Goal: Transaction & Acquisition: Book appointment/travel/reservation

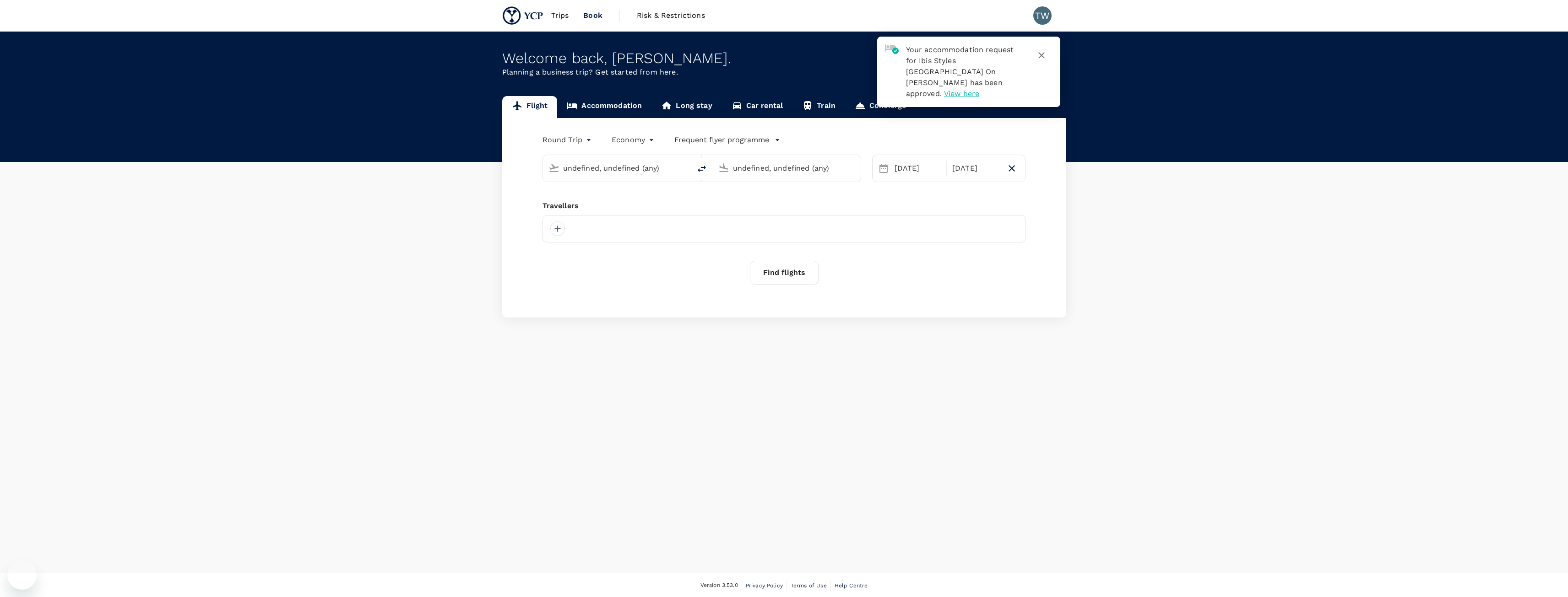
type input "Sultan [PERSON_NAME] [PERSON_NAME] (SZB)"
type input "[GEOGRAPHIC_DATA] (XSP)"
type input "Sultan [PERSON_NAME] [PERSON_NAME] (SZB)"
type input "[GEOGRAPHIC_DATA] (XSP)"
click at [1040, 50] on button "button" at bounding box center [1041, 55] width 22 height 22
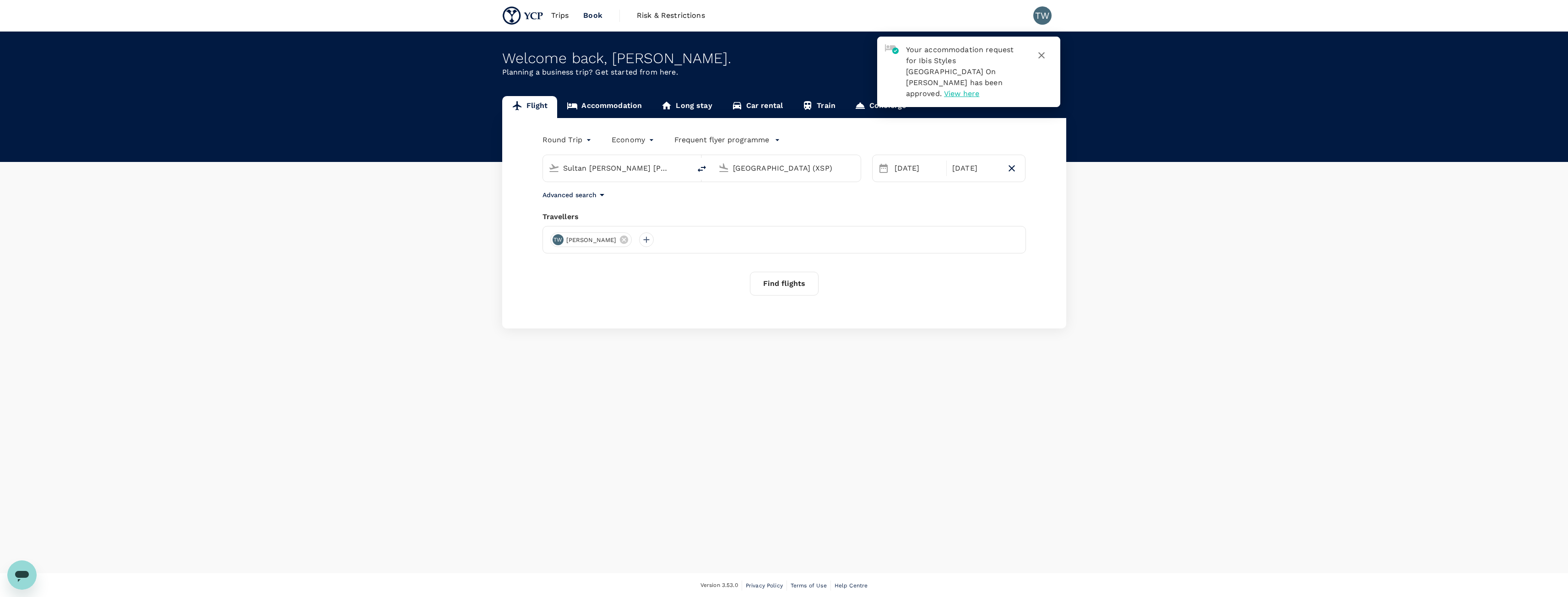
click at [1037, 51] on icon "button" at bounding box center [1041, 55] width 11 height 11
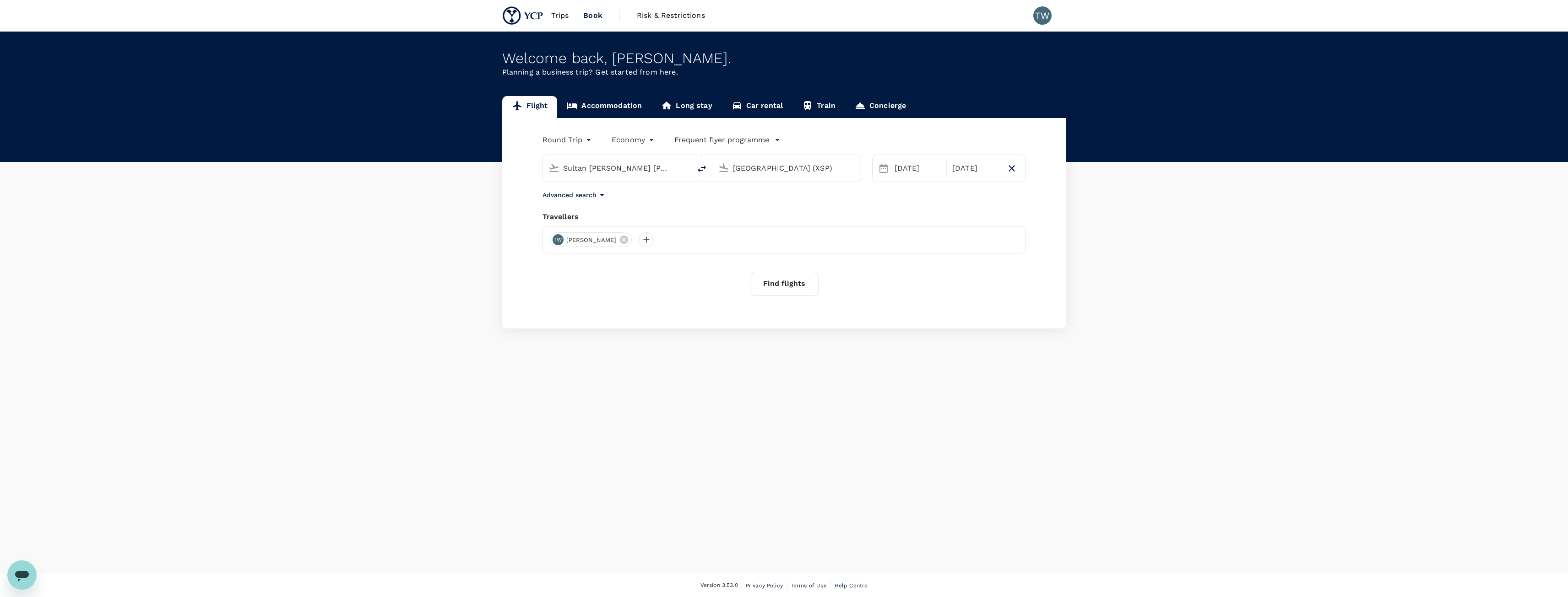
click at [779, 289] on button "Find flights" at bounding box center [784, 283] width 68 height 23
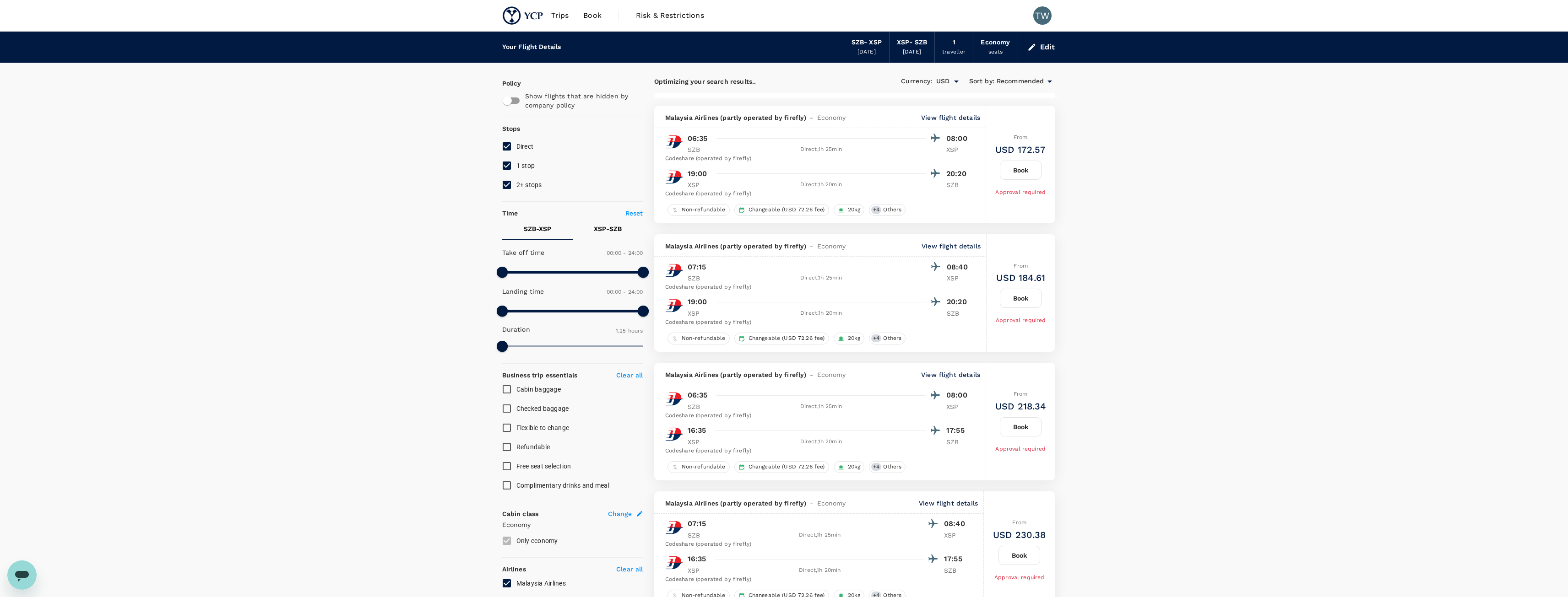
checkbox input "false"
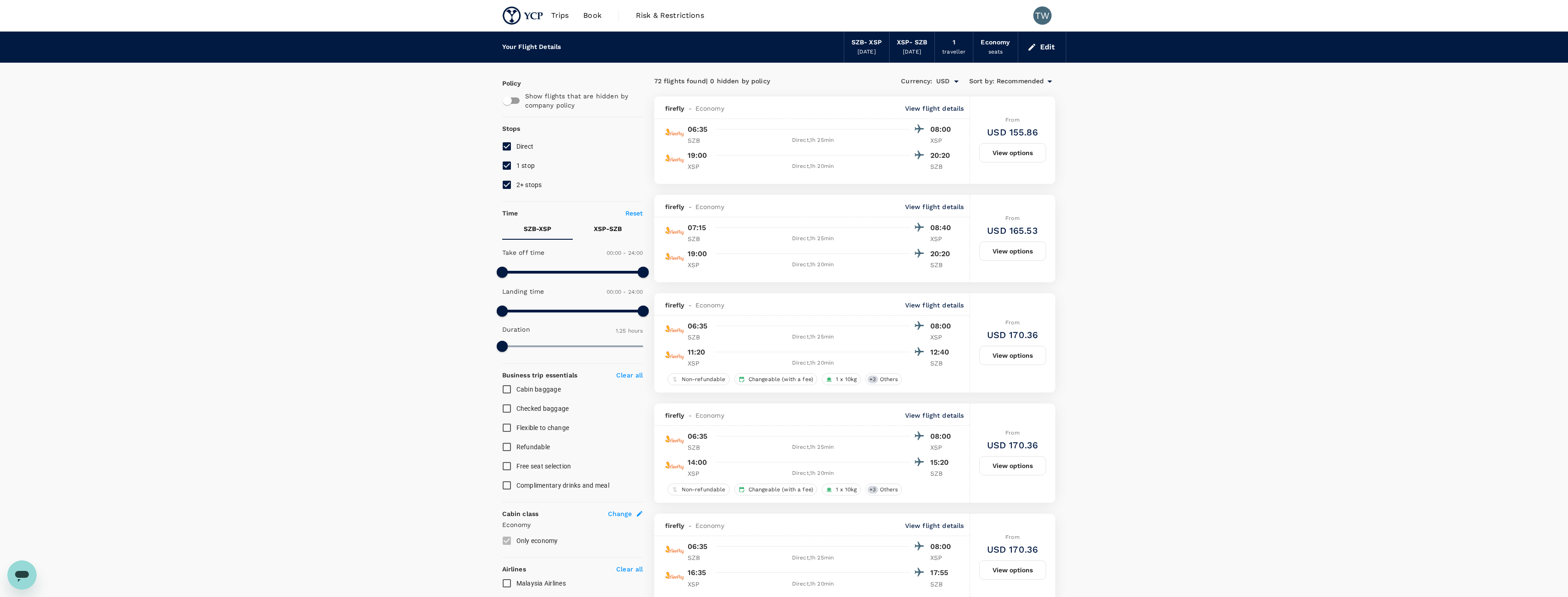
click at [1022, 77] on span "Recommended" at bounding box center [1020, 81] width 48 height 10
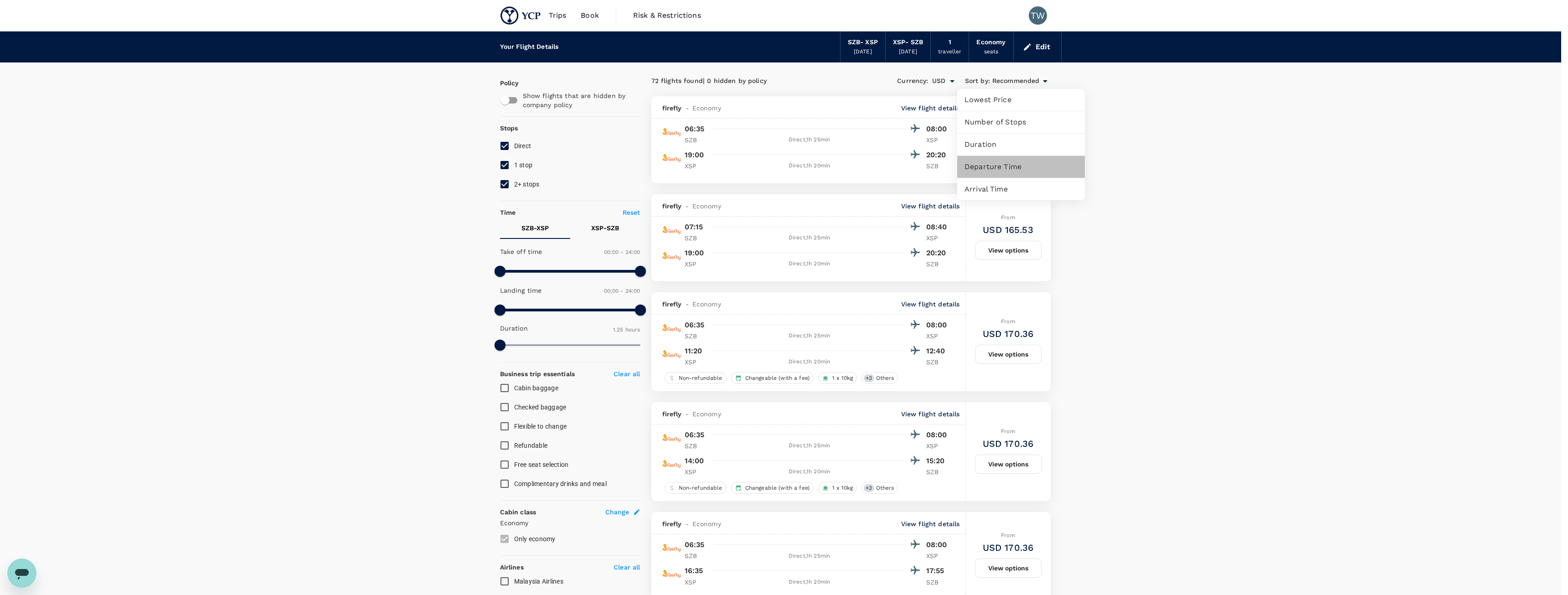
click at [1019, 168] on span "Departure Time" at bounding box center [1021, 166] width 113 height 11
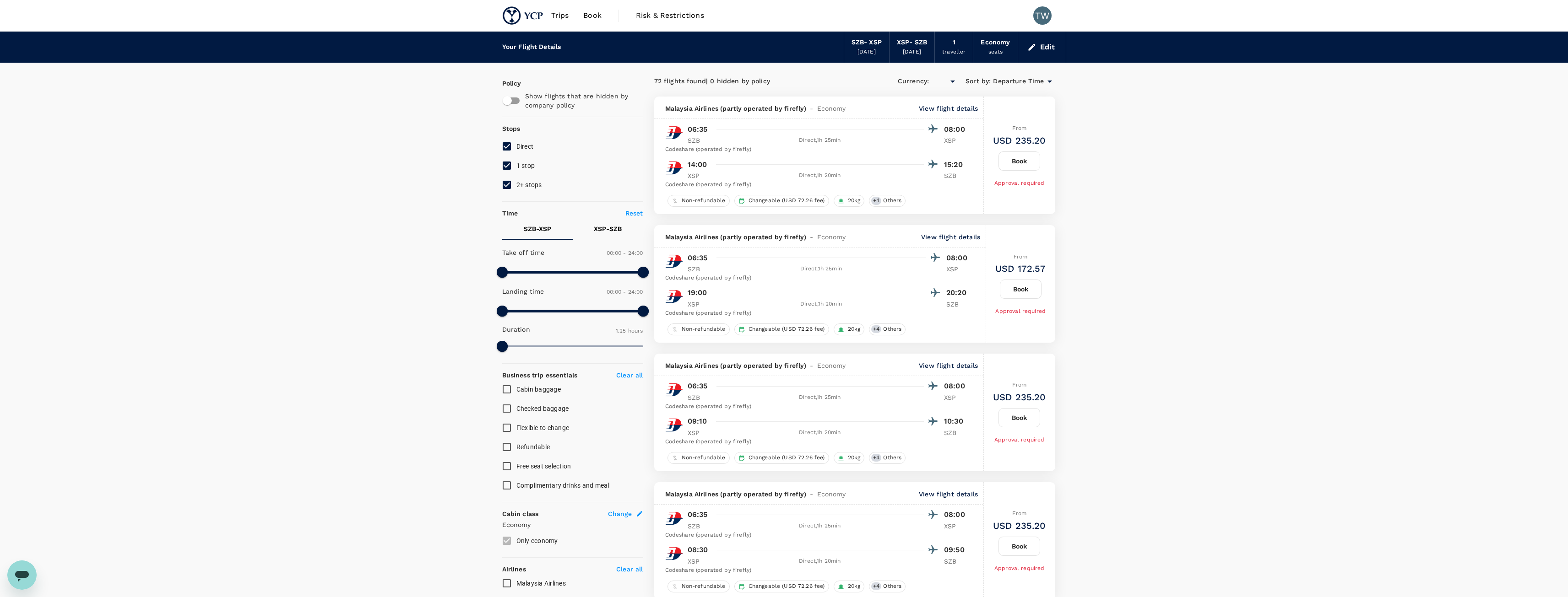
type input "USD"
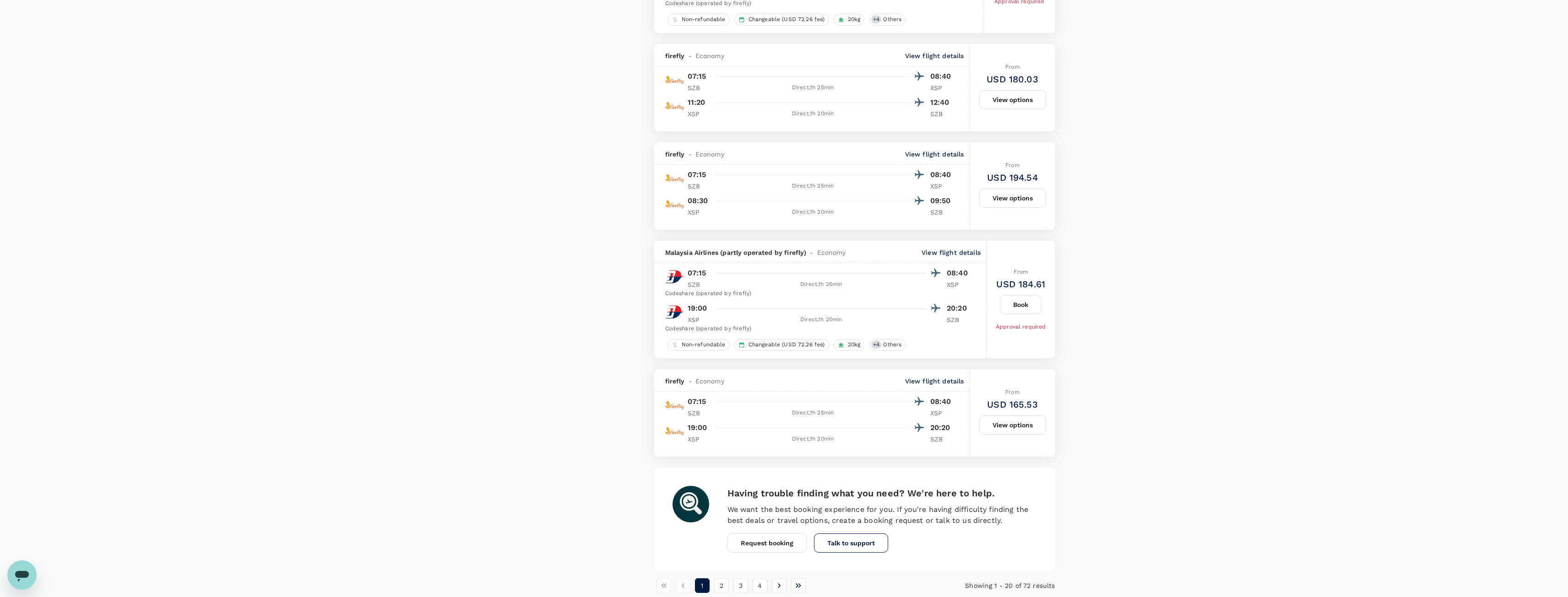
scroll to position [1992, 0]
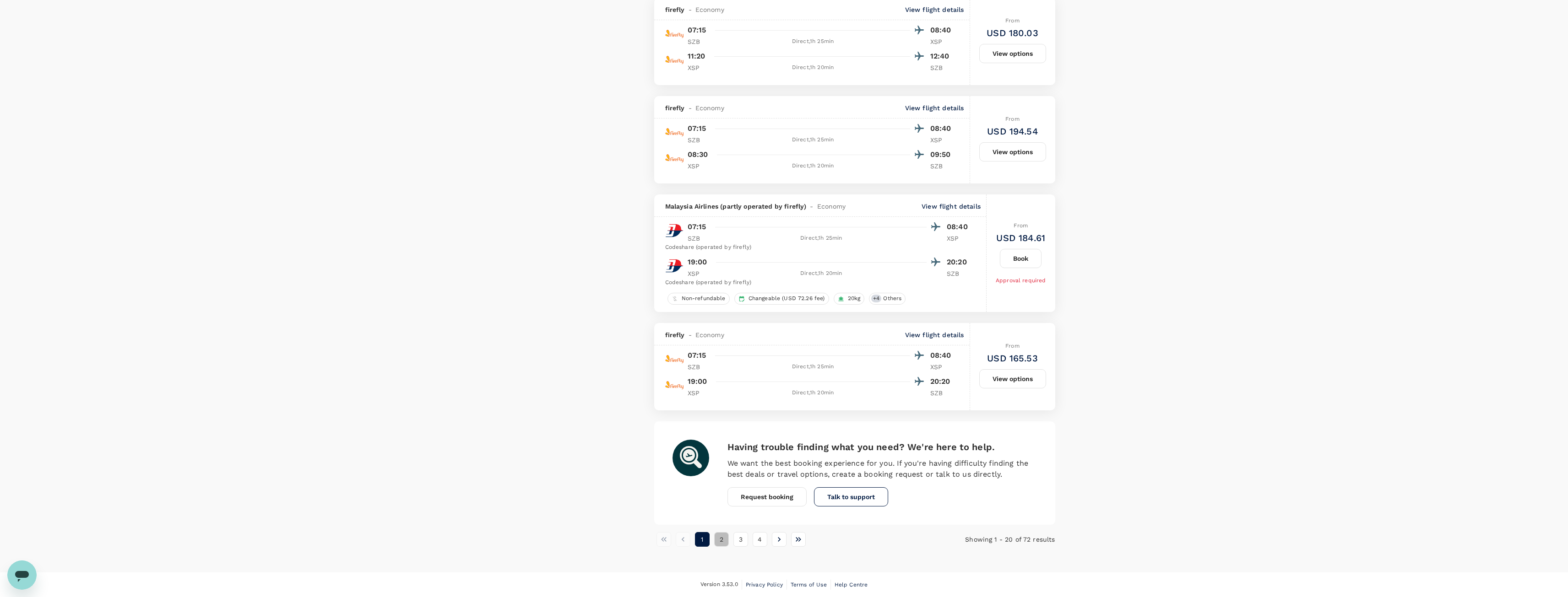
click at [720, 541] on button "2" at bounding box center [722, 539] width 15 height 15
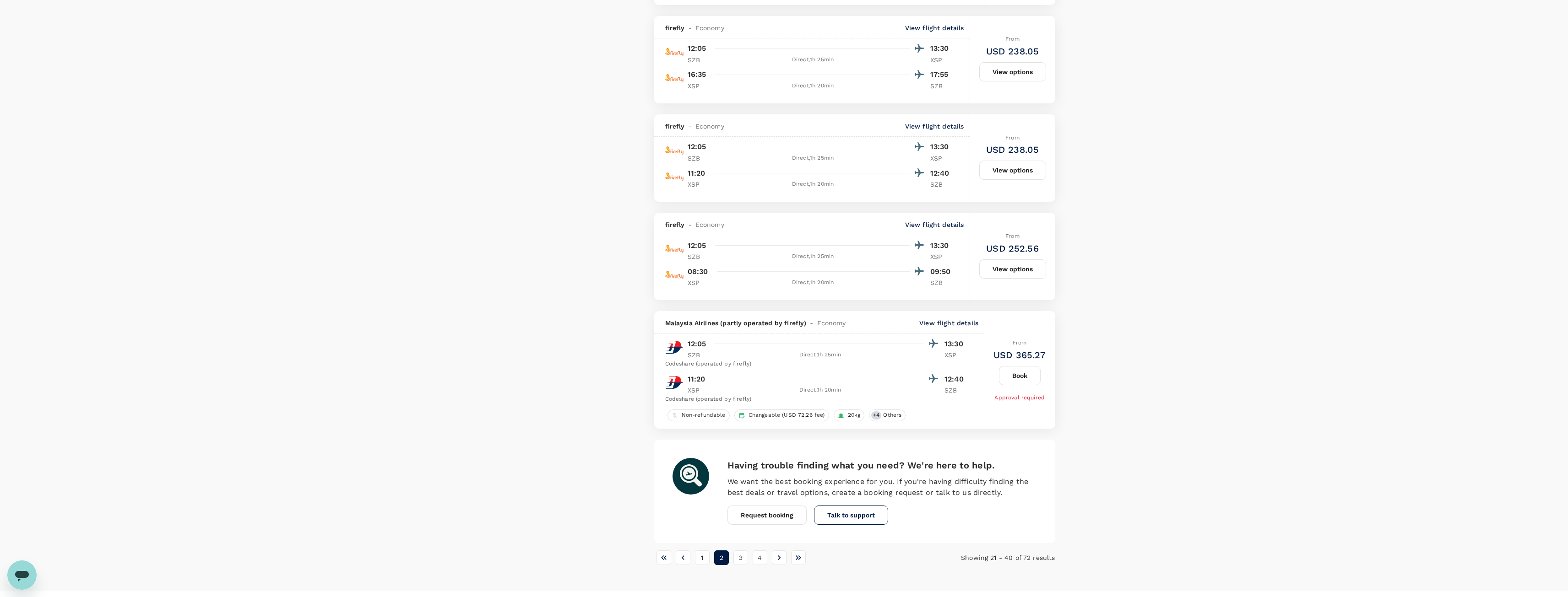
scroll to position [1914, 0]
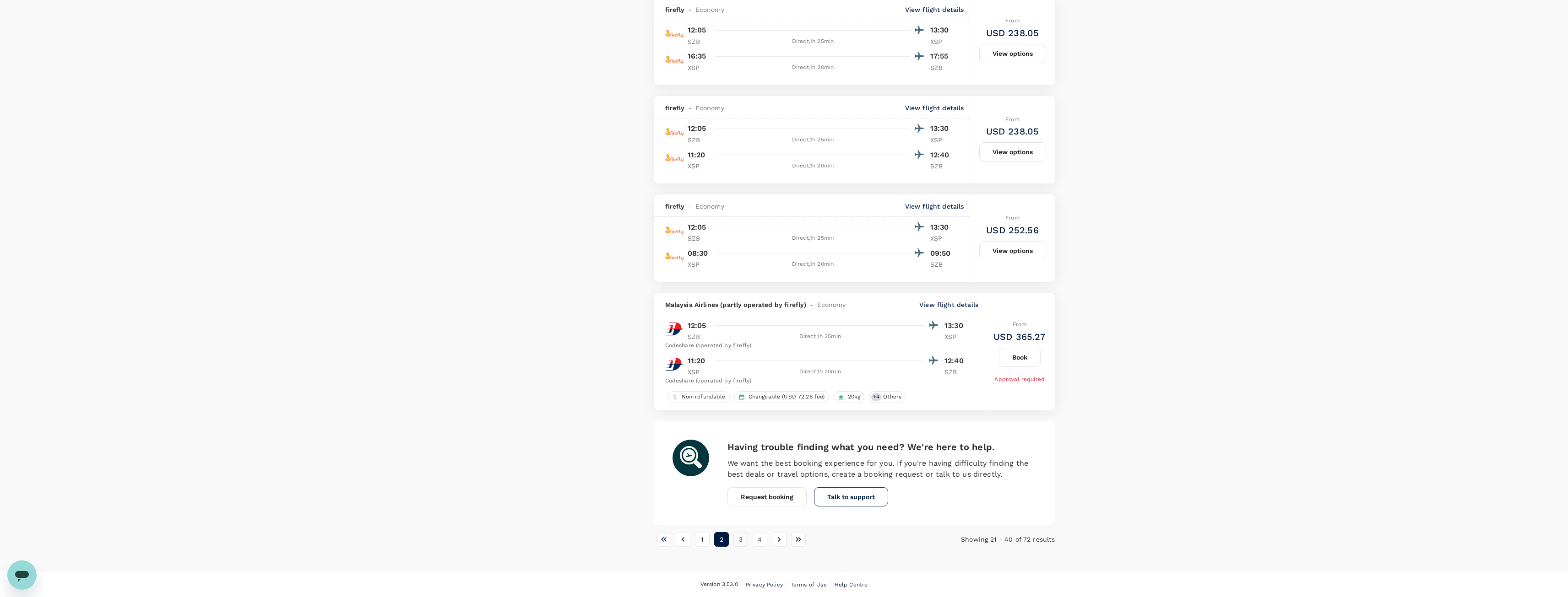
click at [737, 537] on button "3" at bounding box center [741, 539] width 15 height 15
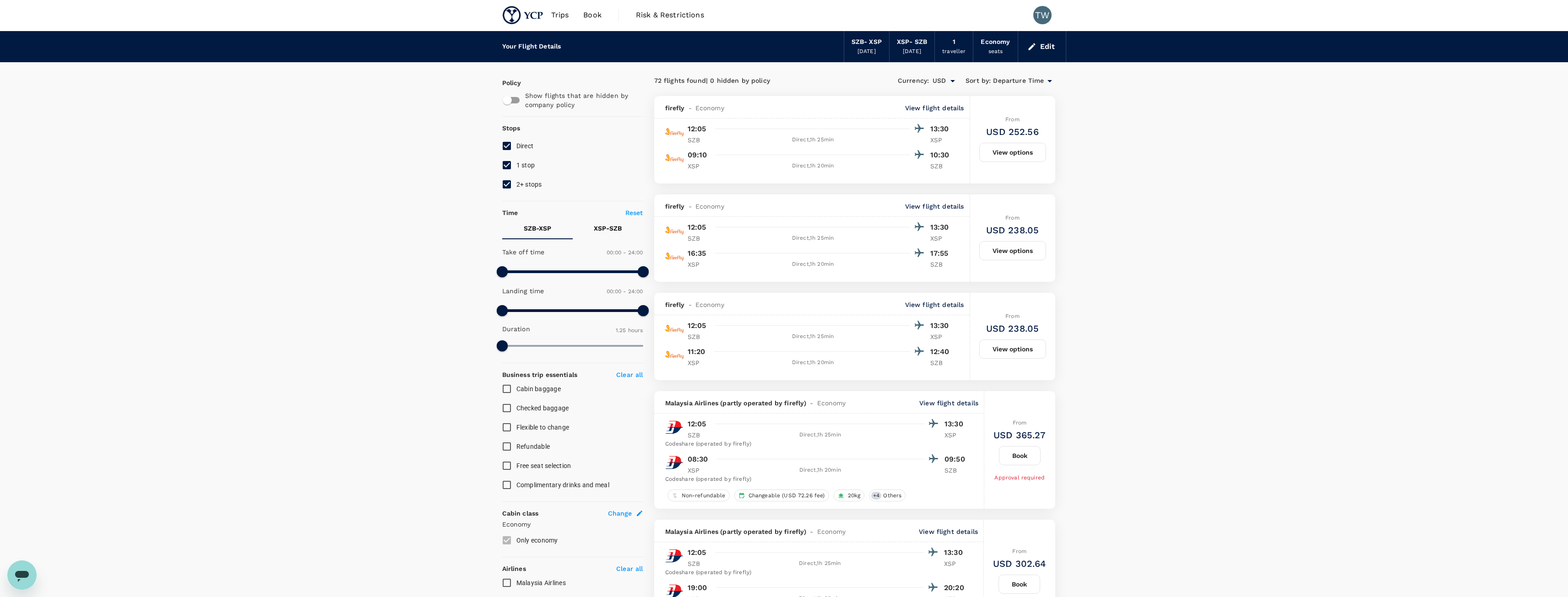
scroll to position [0, 0]
click at [1008, 156] on button "View options" at bounding box center [1013, 152] width 67 height 19
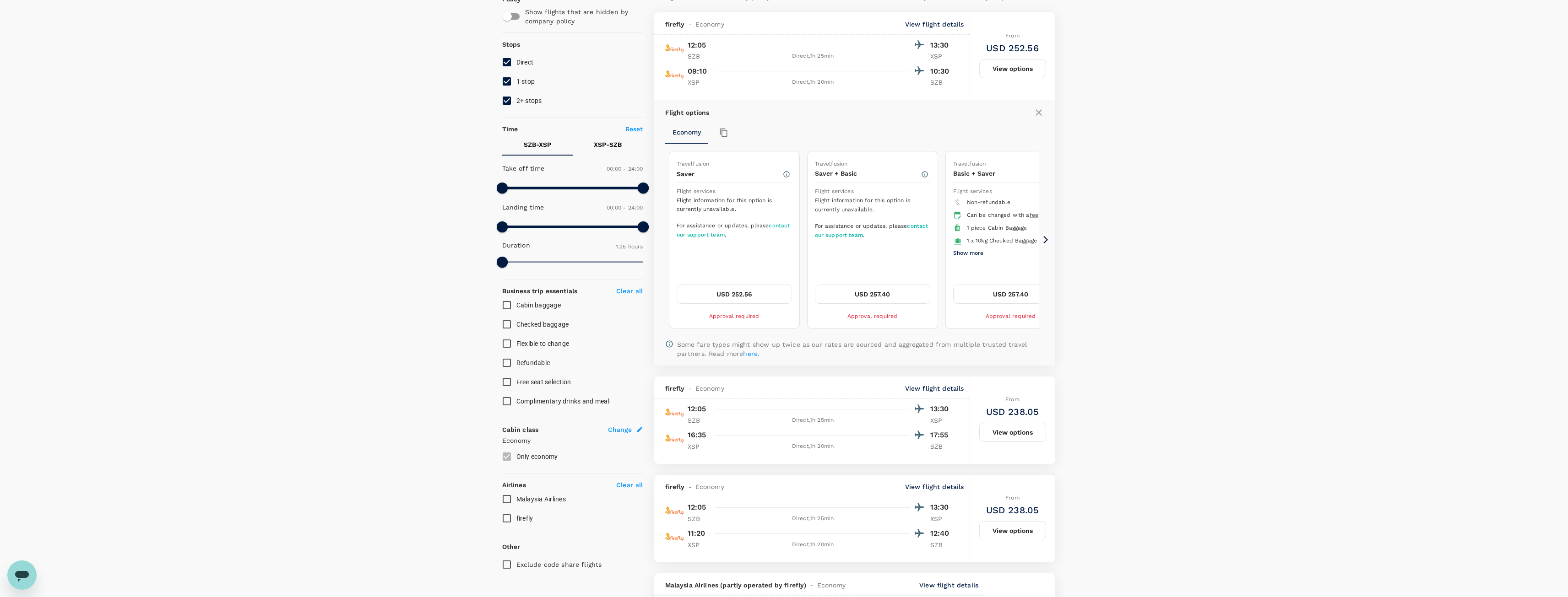
scroll to position [97, 0]
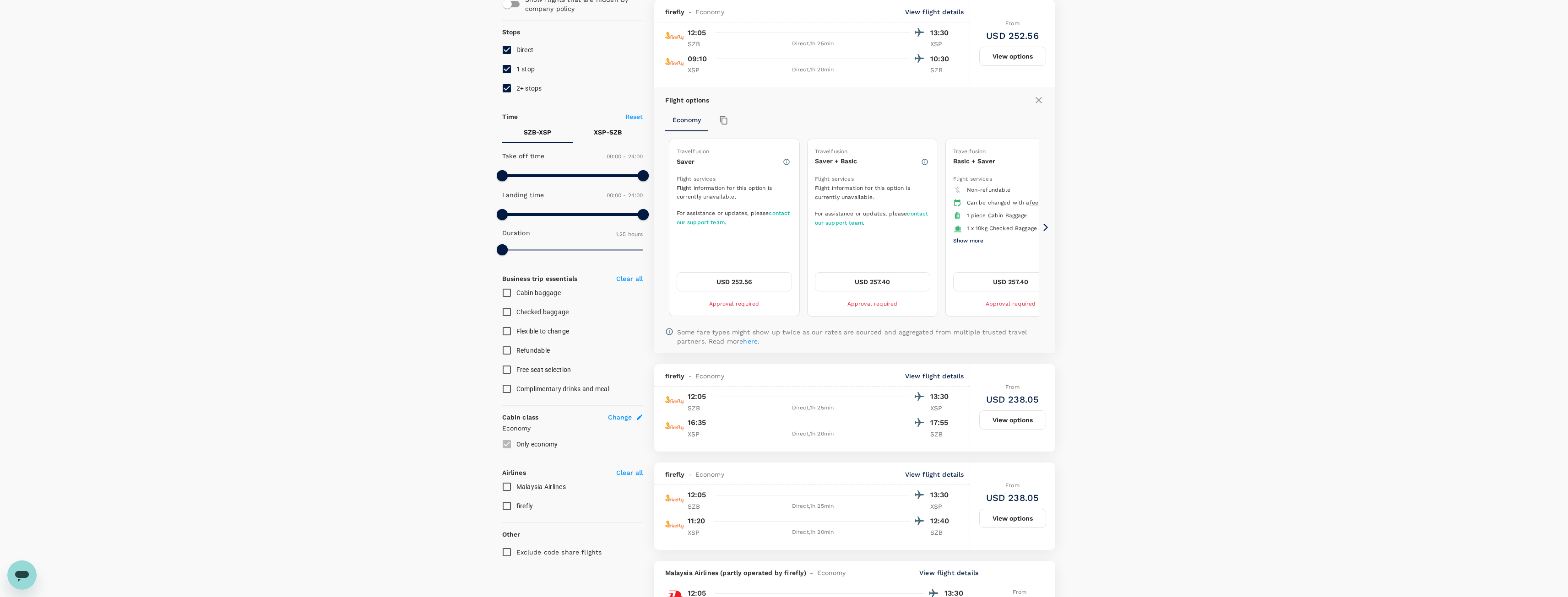
click at [1048, 233] on div "Flight options Economy Travelfusion Saver Flight services Flight information fo…" at bounding box center [854, 220] width 401 height 266
click at [1046, 227] on icon at bounding box center [1045, 228] width 5 height 8
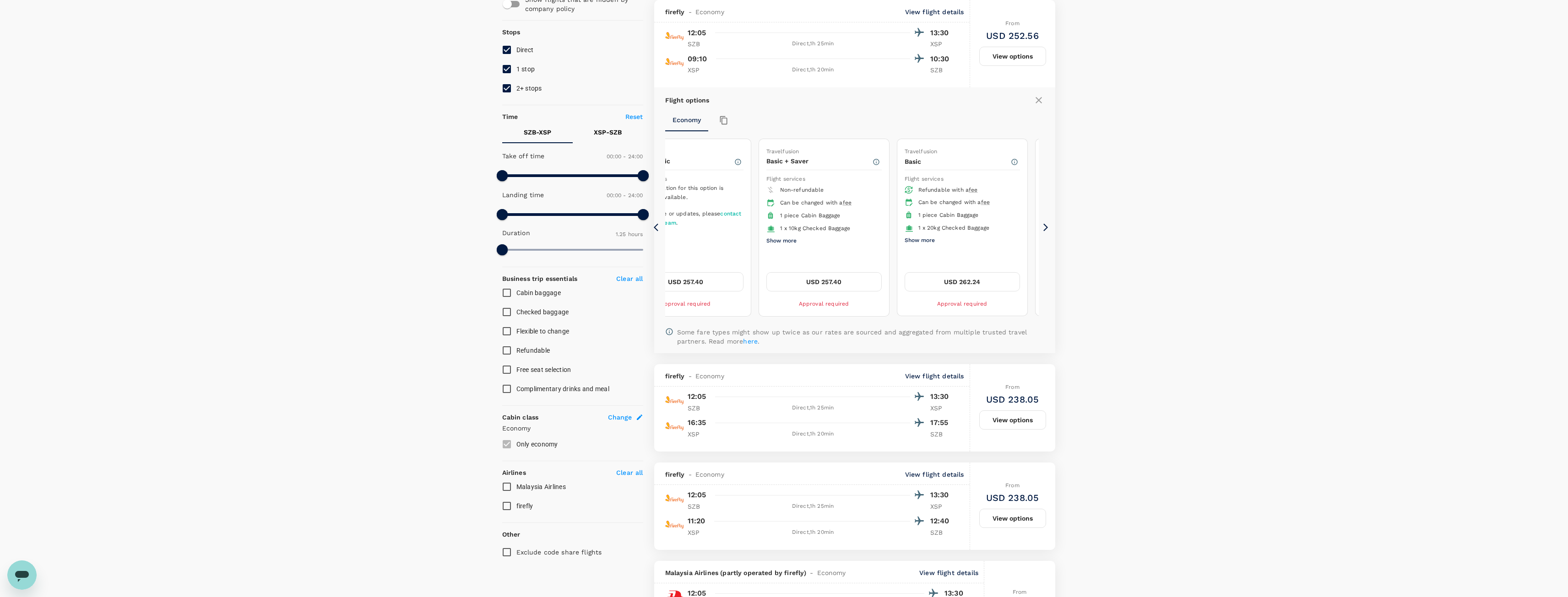
click at [1046, 227] on icon at bounding box center [1045, 228] width 5 height 8
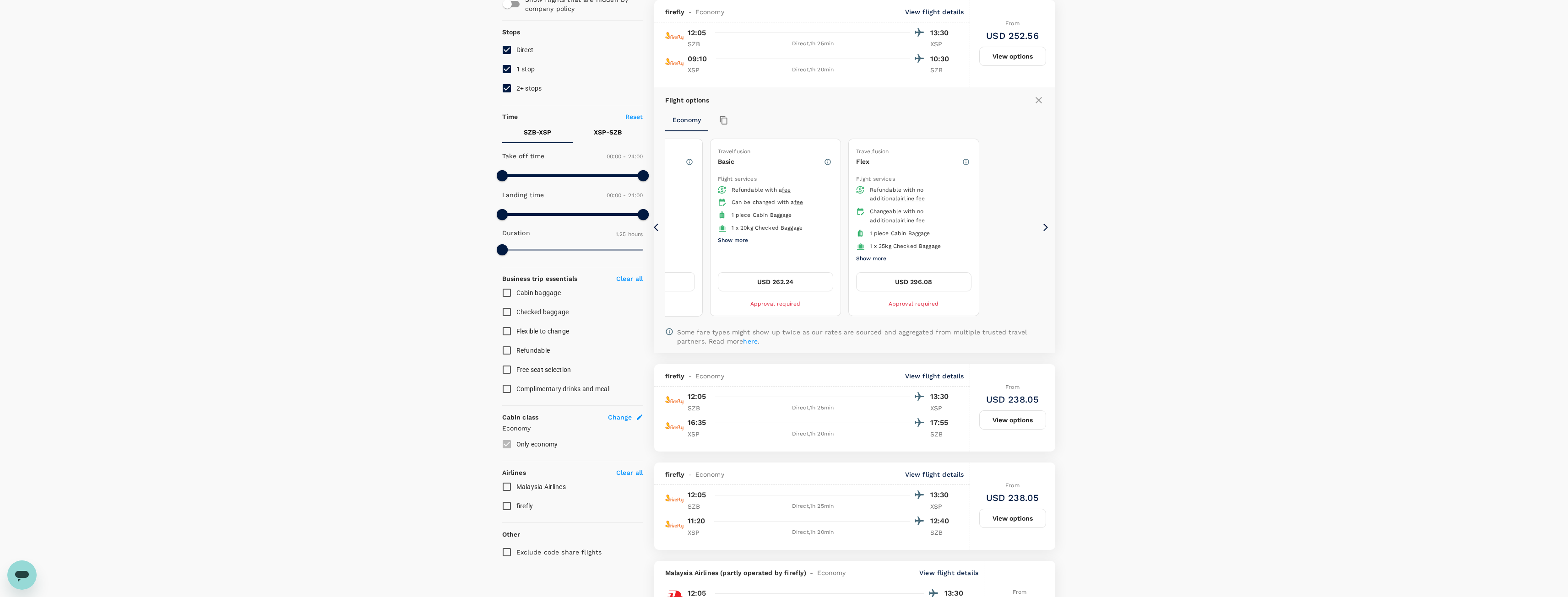
click at [799, 287] on button "USD 262.24" at bounding box center [775, 282] width 115 height 19
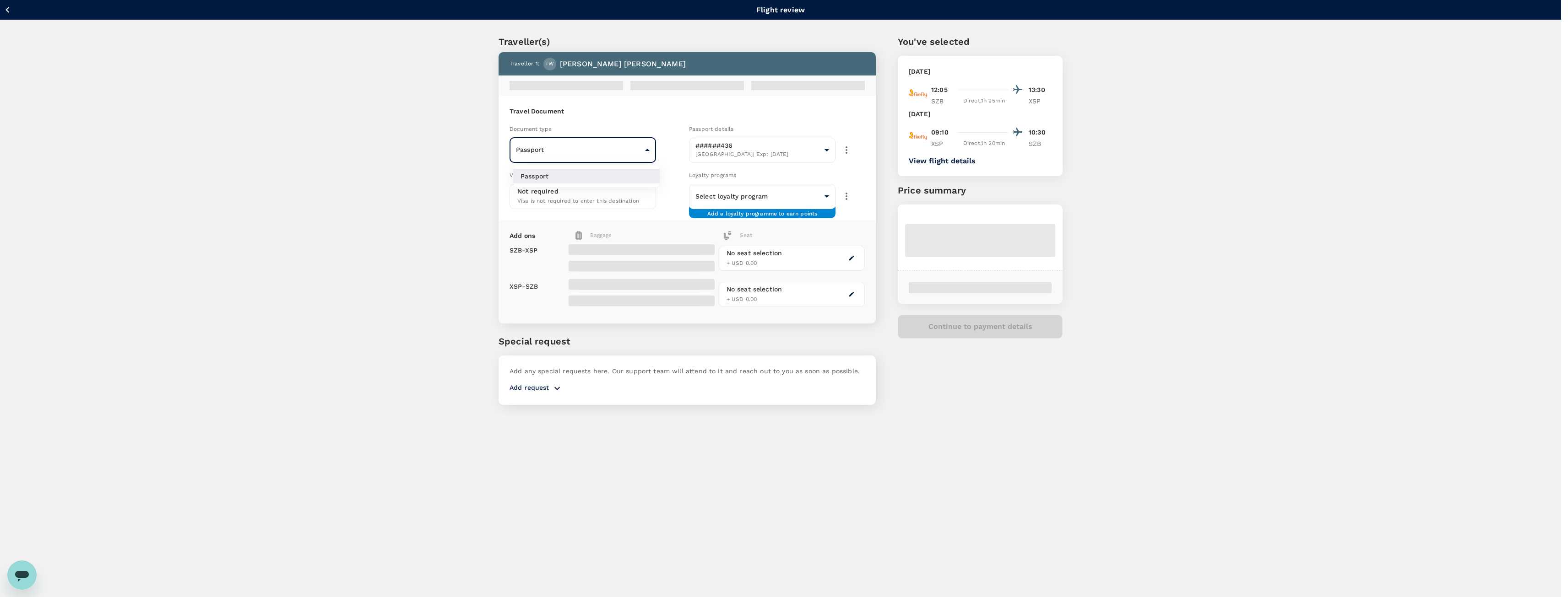
click at [628, 144] on body "Back to flight results Flight review Traveller(s) Traveller 1 : TW [PERSON_NAME…" at bounding box center [784, 311] width 1568 height 622
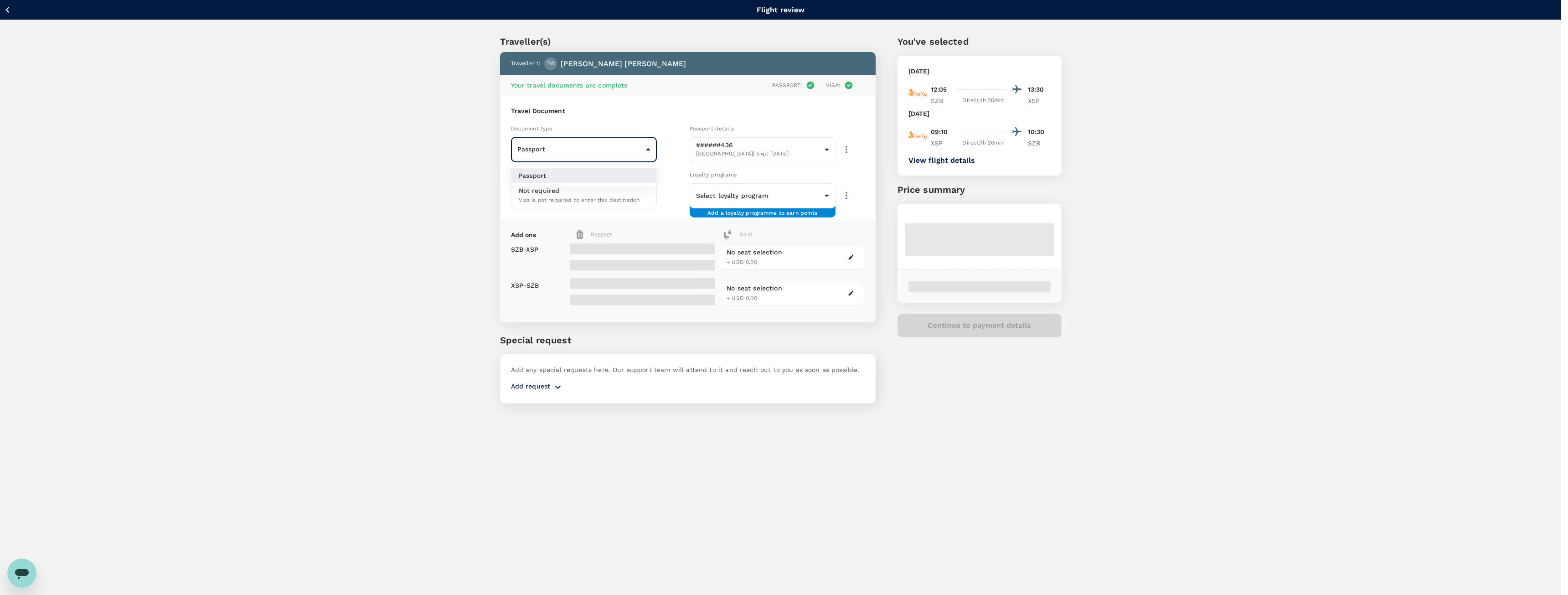
click at [363, 221] on div at bounding box center [784, 298] width 1568 height 595
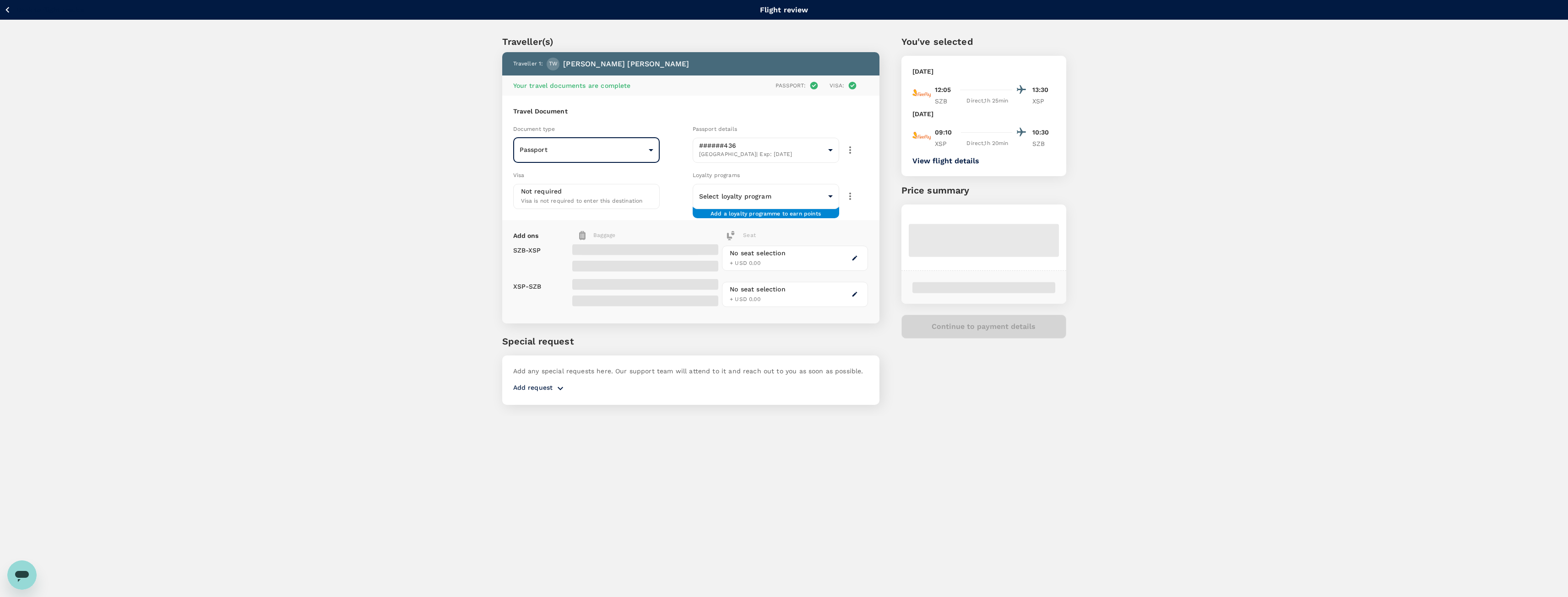
click at [552, 198] on span "Visa is not required to enter this destination" at bounding box center [581, 201] width 121 height 7
drag, startPoint x: 386, startPoint y: 202, endPoint x: 702, endPoint y: 189, distance: 316.3
click at [387, 203] on div "Traveller(s) Traveller 1 : TW [PERSON_NAME] Your travel documents are complete …" at bounding box center [784, 218] width 1568 height 396
click at [707, 189] on body "Back to flight results Flight review Traveller(s) Traveller 1 : TW [PERSON_NAME…" at bounding box center [784, 311] width 1568 height 622
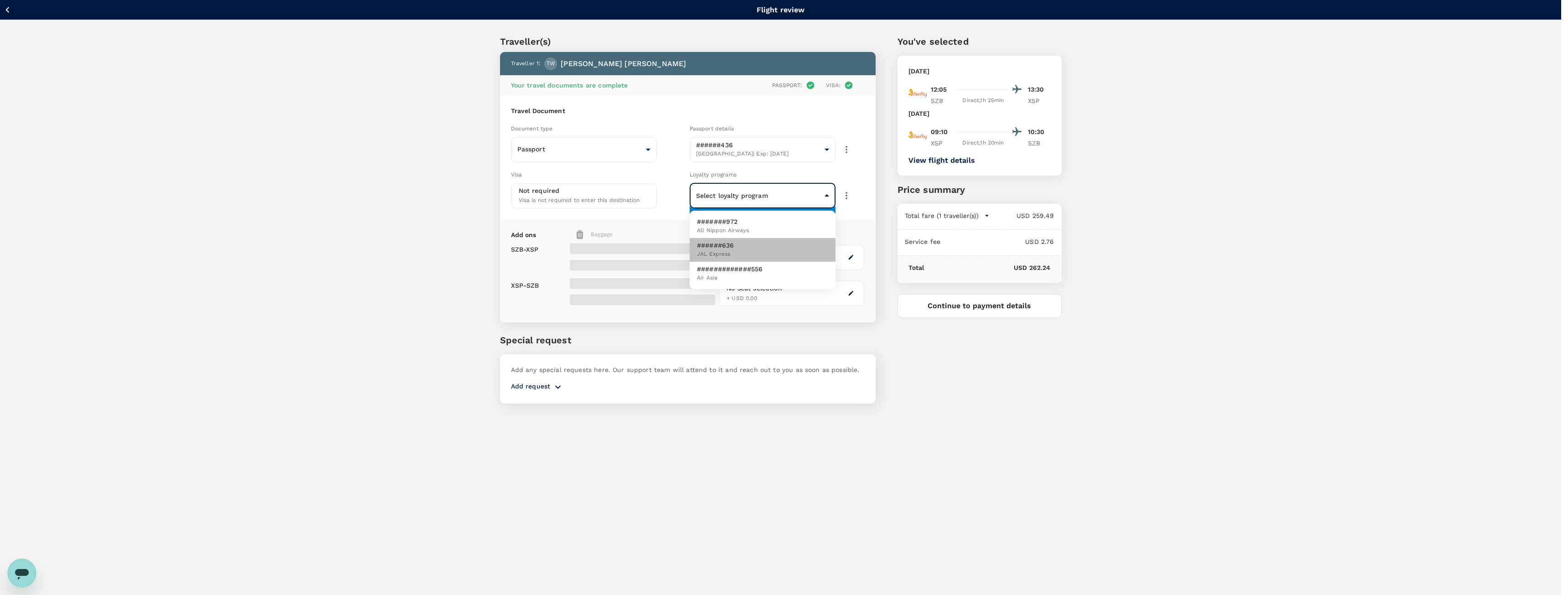
click at [757, 255] on li "######636 JAL Express" at bounding box center [763, 249] width 146 height 23
type input "60babd19-a3a0-4195-af74-6fbf447e3095"
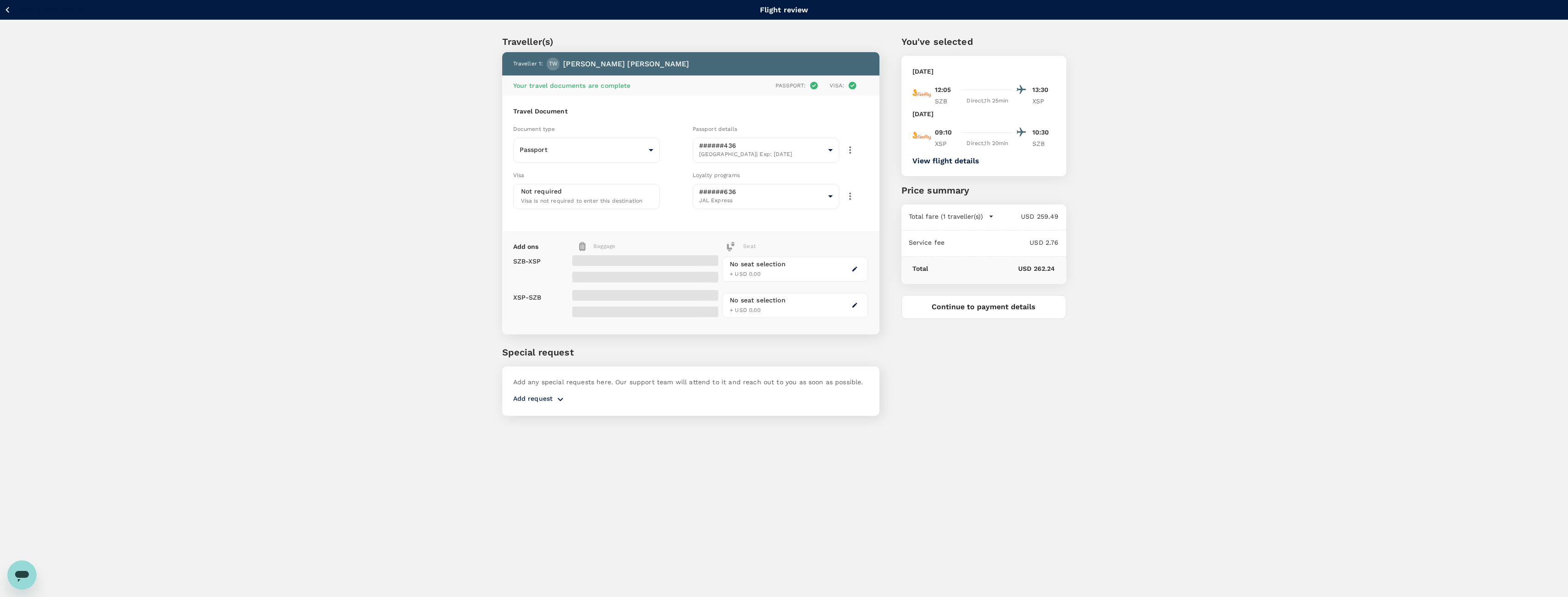
click at [760, 256] on ul "#######972 All Nippon Airways ######636 JAL Express #############556 Air Asia" at bounding box center [766, 233] width 110 height 44
click at [861, 268] on button "button" at bounding box center [854, 269] width 11 height 11
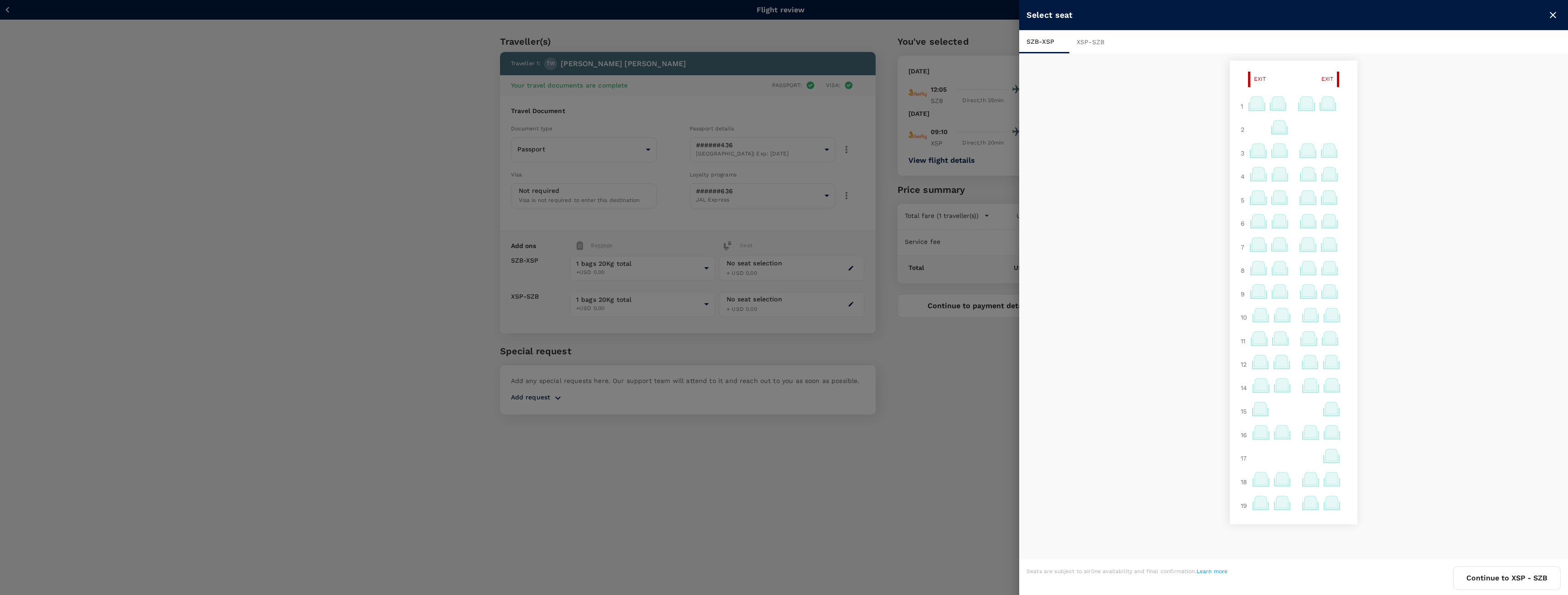
click at [1305, 512] on icon at bounding box center [1311, 504] width 18 height 18
click at [1418, 483] on p "Select" at bounding box center [1423, 482] width 20 height 9
click at [779, 316] on div at bounding box center [784, 298] width 1568 height 595
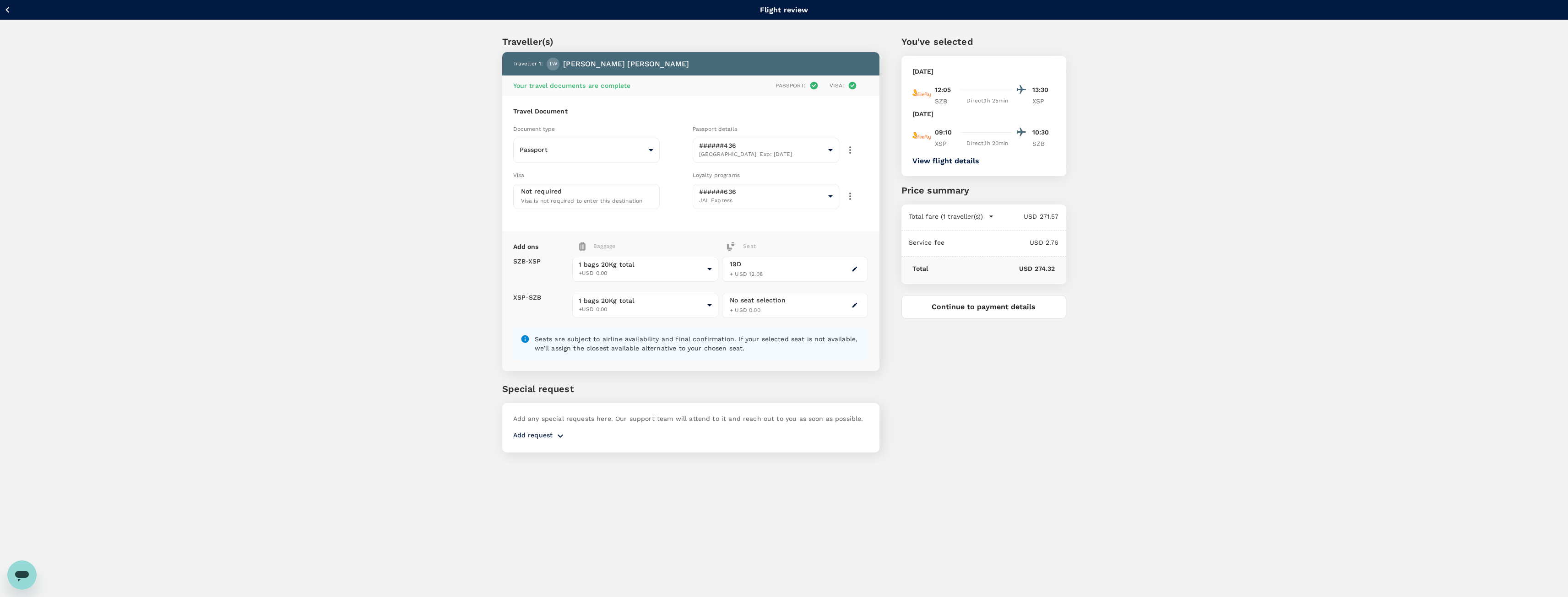
click at [750, 304] on div "No seat selection" at bounding box center [757, 301] width 56 height 9
click at [844, 311] on div "No seat selection + USD 0.00" at bounding box center [795, 305] width 146 height 25
click at [850, 309] on div at bounding box center [854, 305] width 11 height 11
click at [856, 307] on icon "button" at bounding box center [855, 305] width 7 height 7
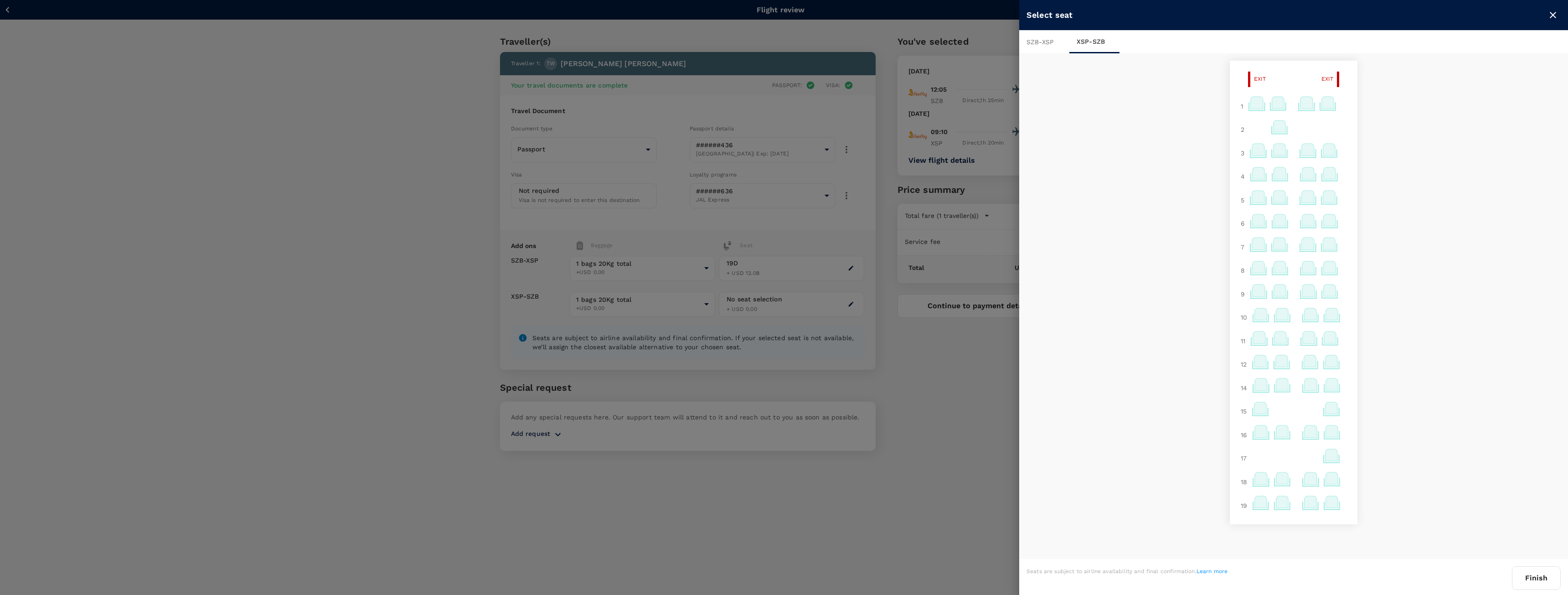
click at [1307, 501] on icon at bounding box center [1311, 502] width 12 height 12
click at [1418, 485] on p "Select" at bounding box center [1423, 482] width 20 height 9
click at [1527, 572] on button "Finish" at bounding box center [1536, 578] width 49 height 23
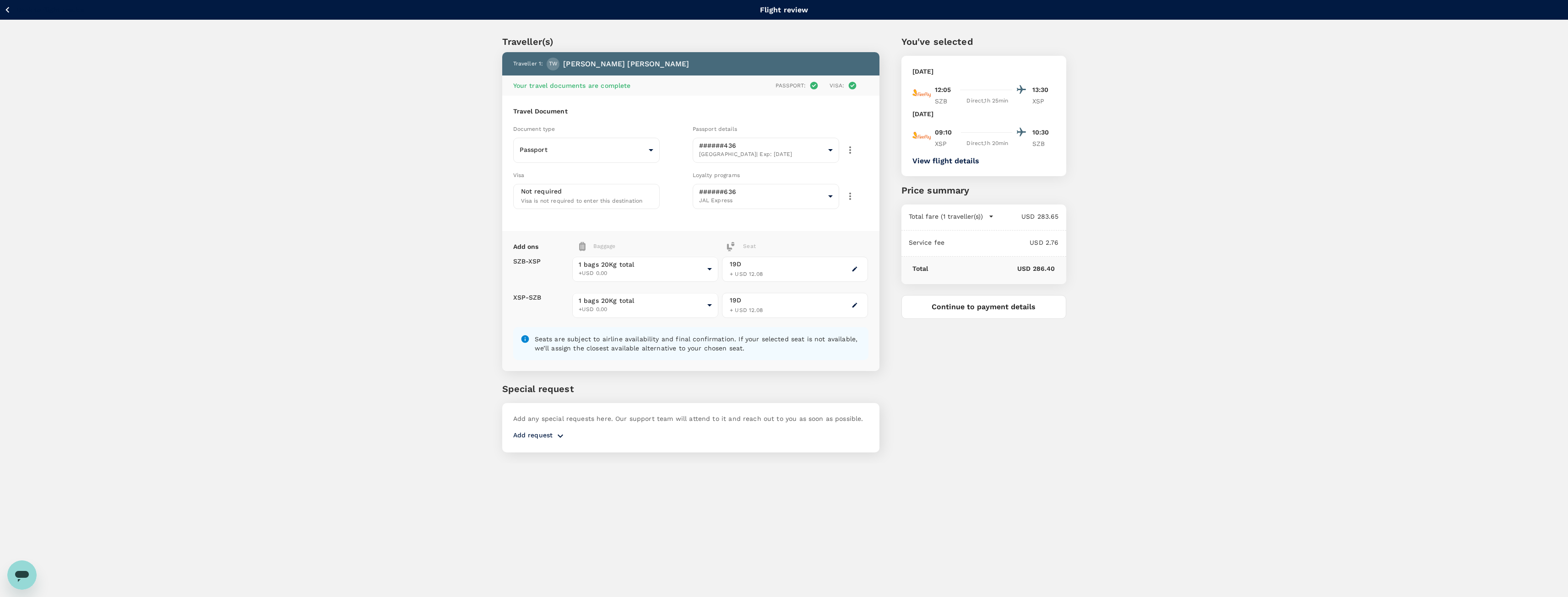
click at [975, 307] on button "Continue to payment details" at bounding box center [984, 307] width 165 height 23
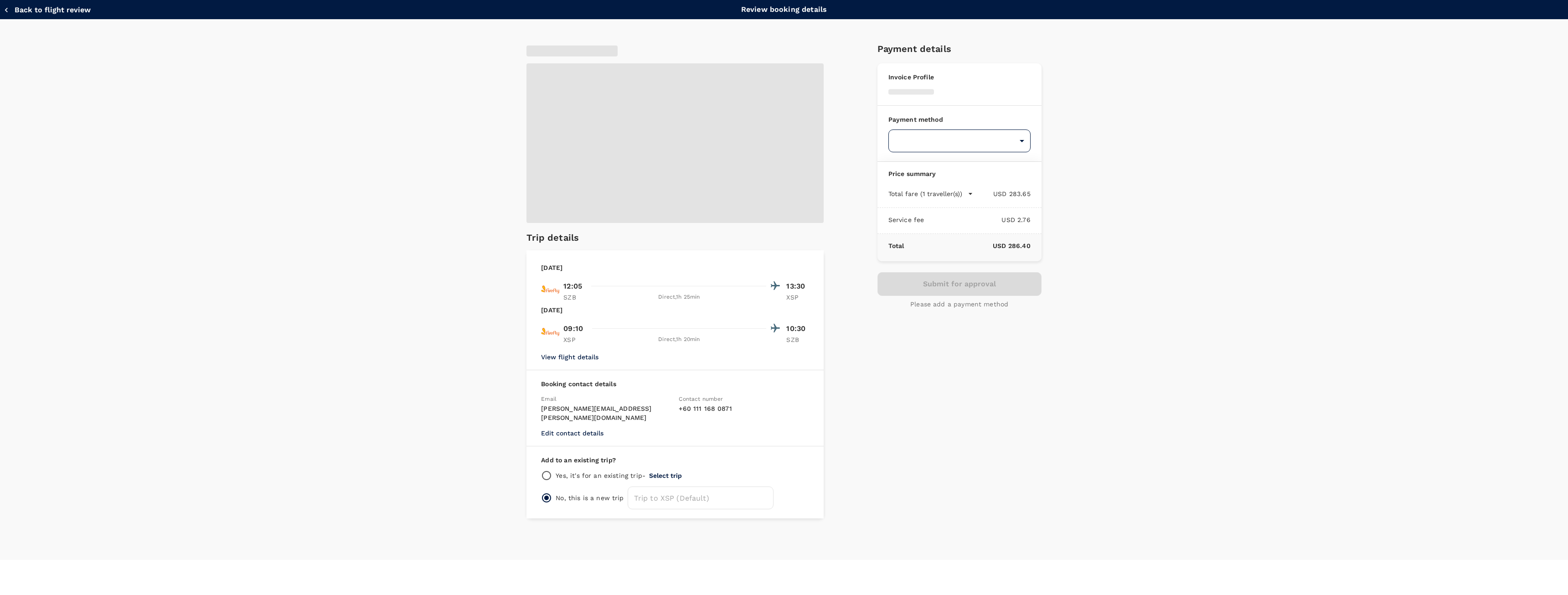
click at [940, 136] on body "Back to flight results Flight review Traveller(s) Traveller 1 : TW [PERSON_NAME…" at bounding box center [784, 310] width 1568 height 620
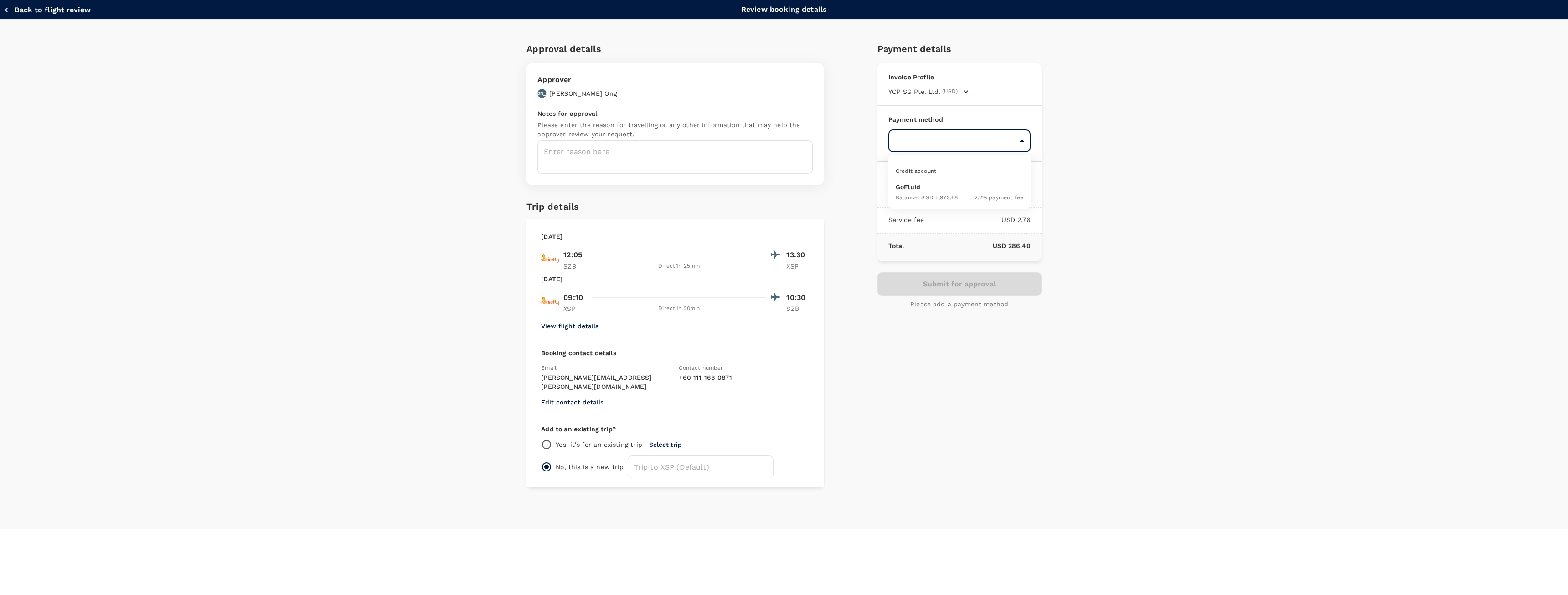
click at [953, 192] on div "Balance : SGD 5,973.68" at bounding box center [926, 197] width 62 height 11
type input "9ed849ef-52d9-4f6f-a067-9a09209040e1"
click at [650, 162] on textarea at bounding box center [675, 157] width 275 height 33
click at [646, 139] on div "Notes for approval Please enter the reason for travelling or any other informat…" at bounding box center [675, 141] width 275 height 65
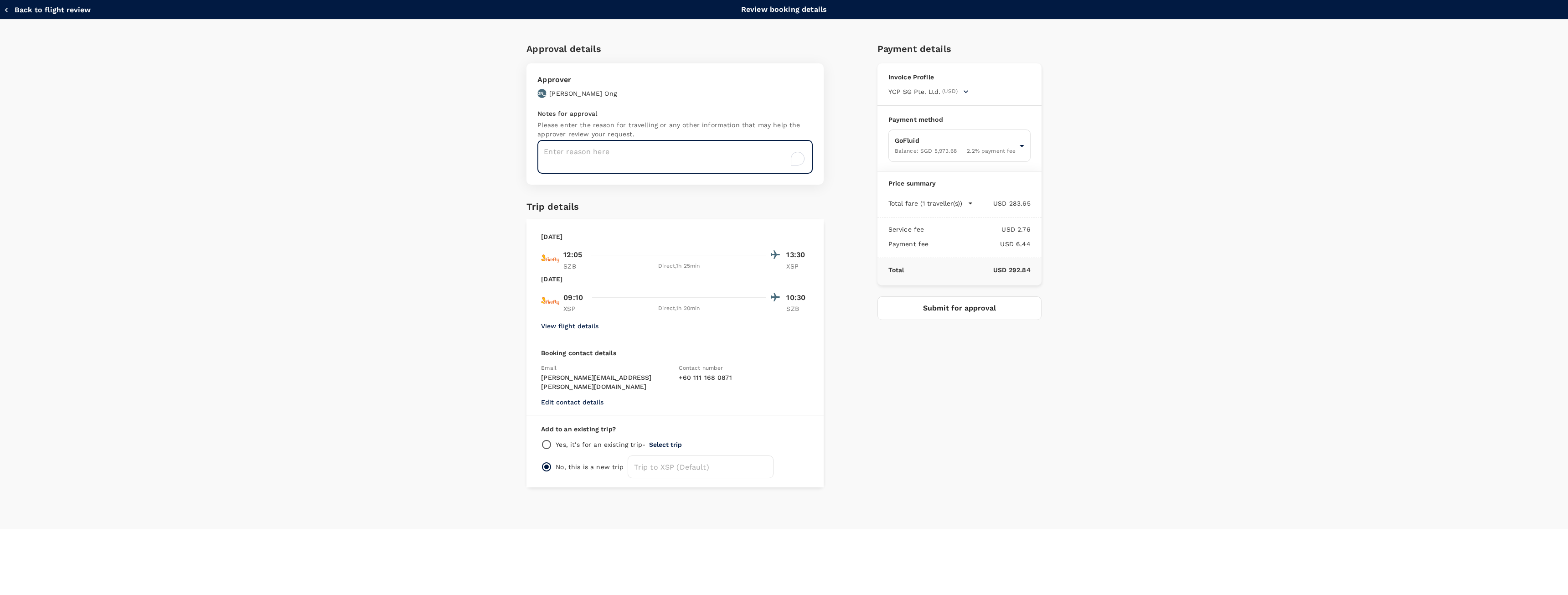
click at [649, 149] on textarea "To enrich screen reader interactions, please activate Accessibility in Grammarl…" at bounding box center [675, 157] width 275 height 33
type textarea "`"
type textarea "Project M"
click at [597, 440] on p "Yes, it's for an existing trip -" at bounding box center [600, 445] width 90 height 9
click at [544, 439] on input "radio" at bounding box center [547, 445] width 11 height 11
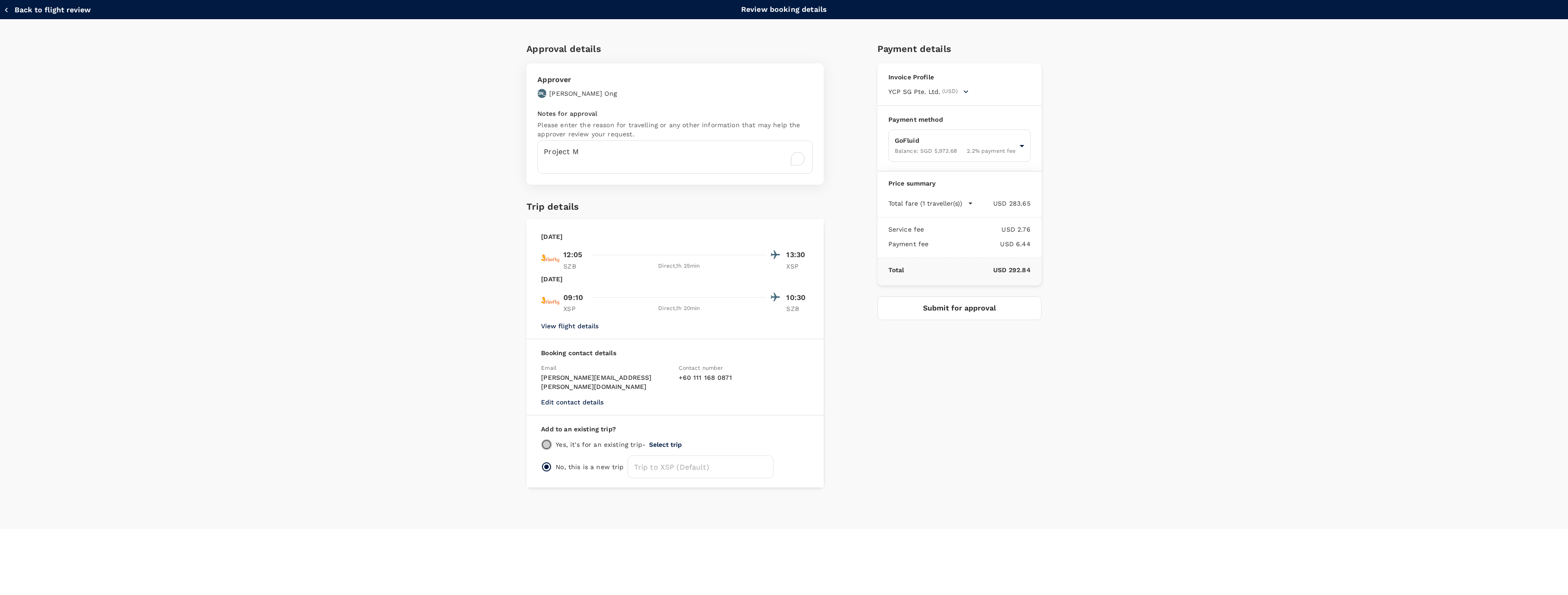
radio input "true"
radio input "false"
click at [672, 439] on div "Yes, it's for an existing trip - Select trip" at bounding box center [675, 445] width 268 height 11
click at [674, 441] on button "Select trip" at bounding box center [665, 445] width 33 height 7
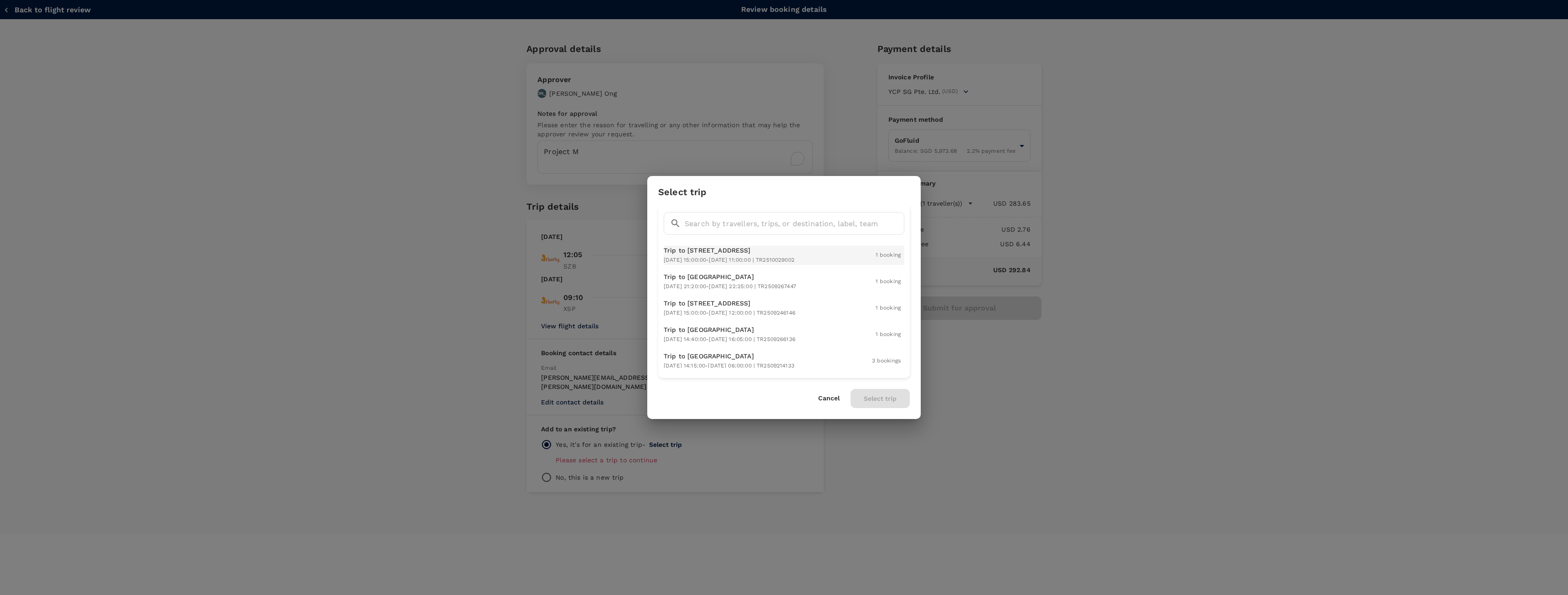
click at [795, 258] on span "[DATE] 15:00:00 - [DATE] 11:00:00 | TR2510029002" at bounding box center [729, 260] width 131 height 7
click at [886, 398] on button "Select trip" at bounding box center [880, 398] width 59 height 19
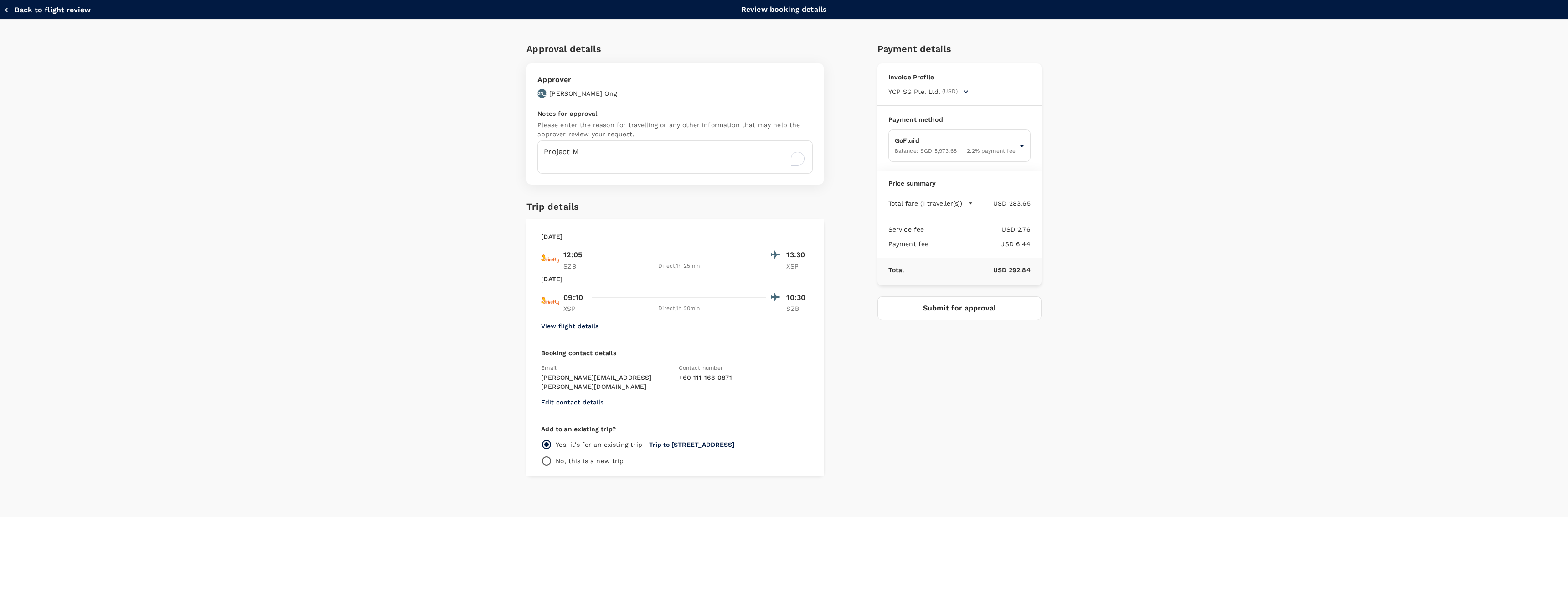
click at [946, 318] on button "Submit for approval" at bounding box center [960, 308] width 164 height 23
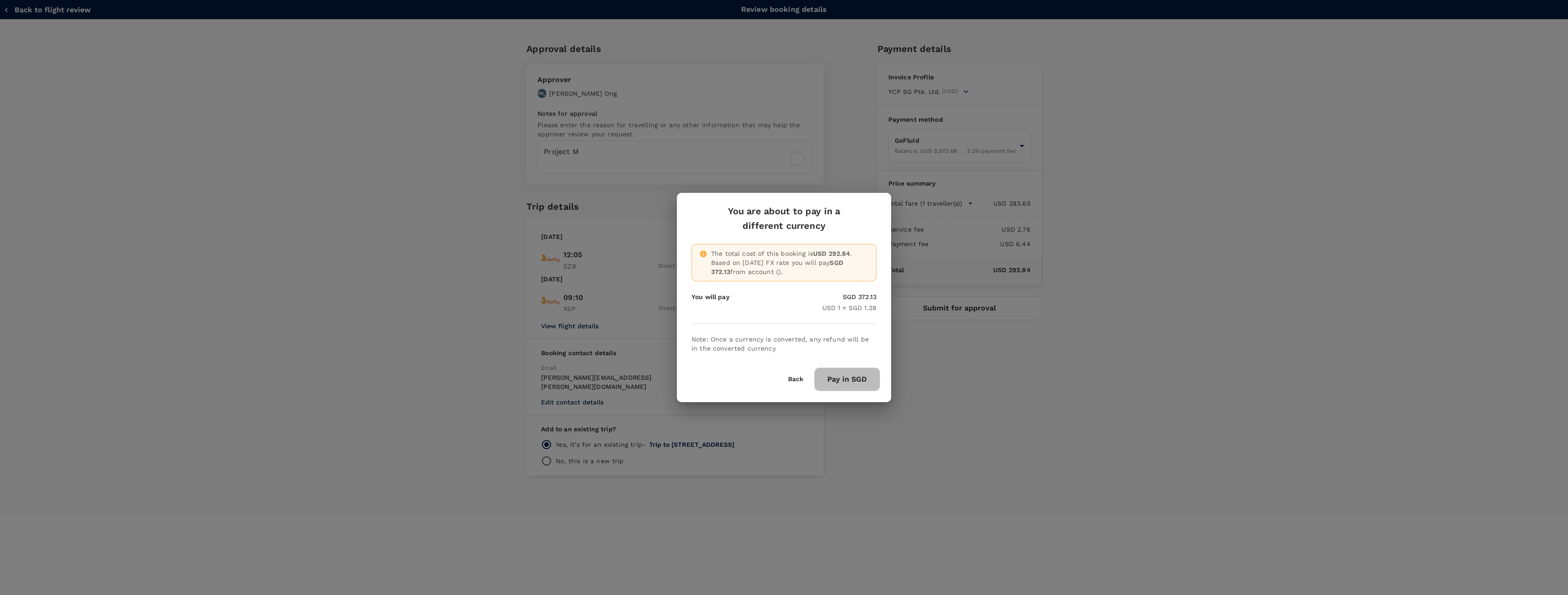
click at [859, 386] on button "Pay in SGD" at bounding box center [847, 379] width 66 height 23
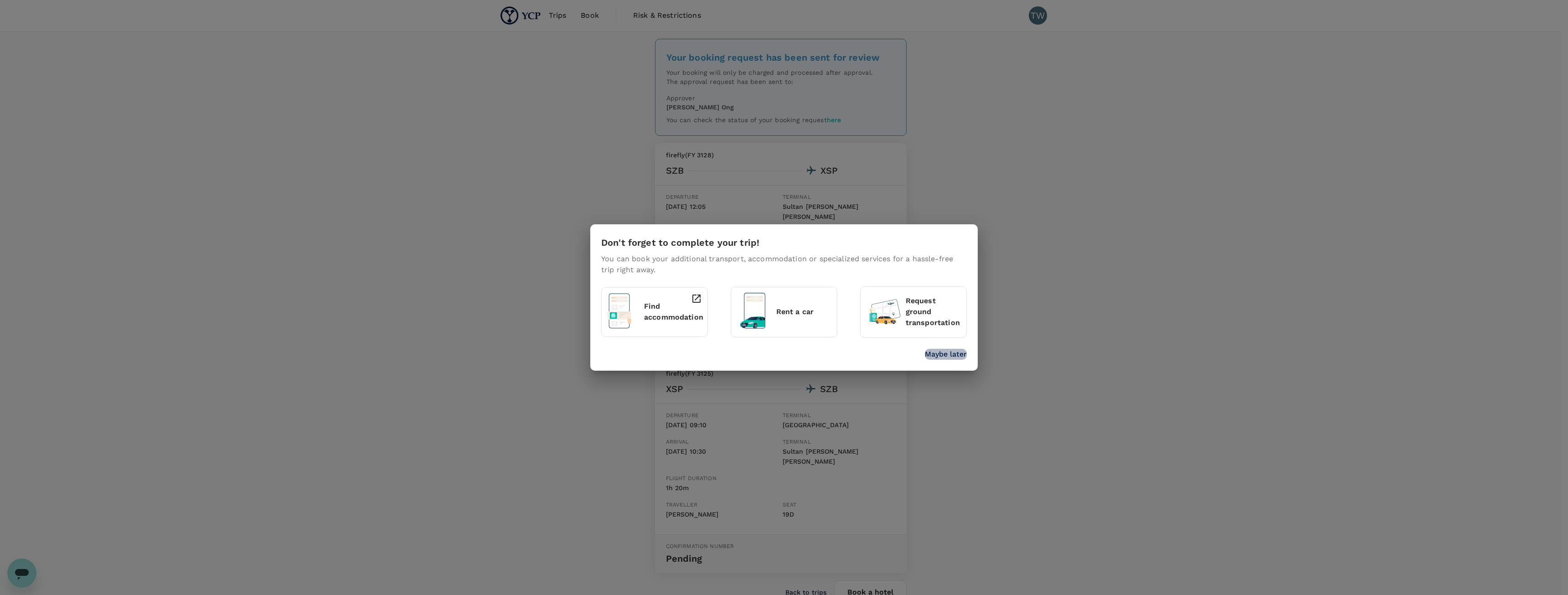
click at [961, 359] on p "Maybe later" at bounding box center [946, 354] width 42 height 11
